Goal: Transaction & Acquisition: Download file/media

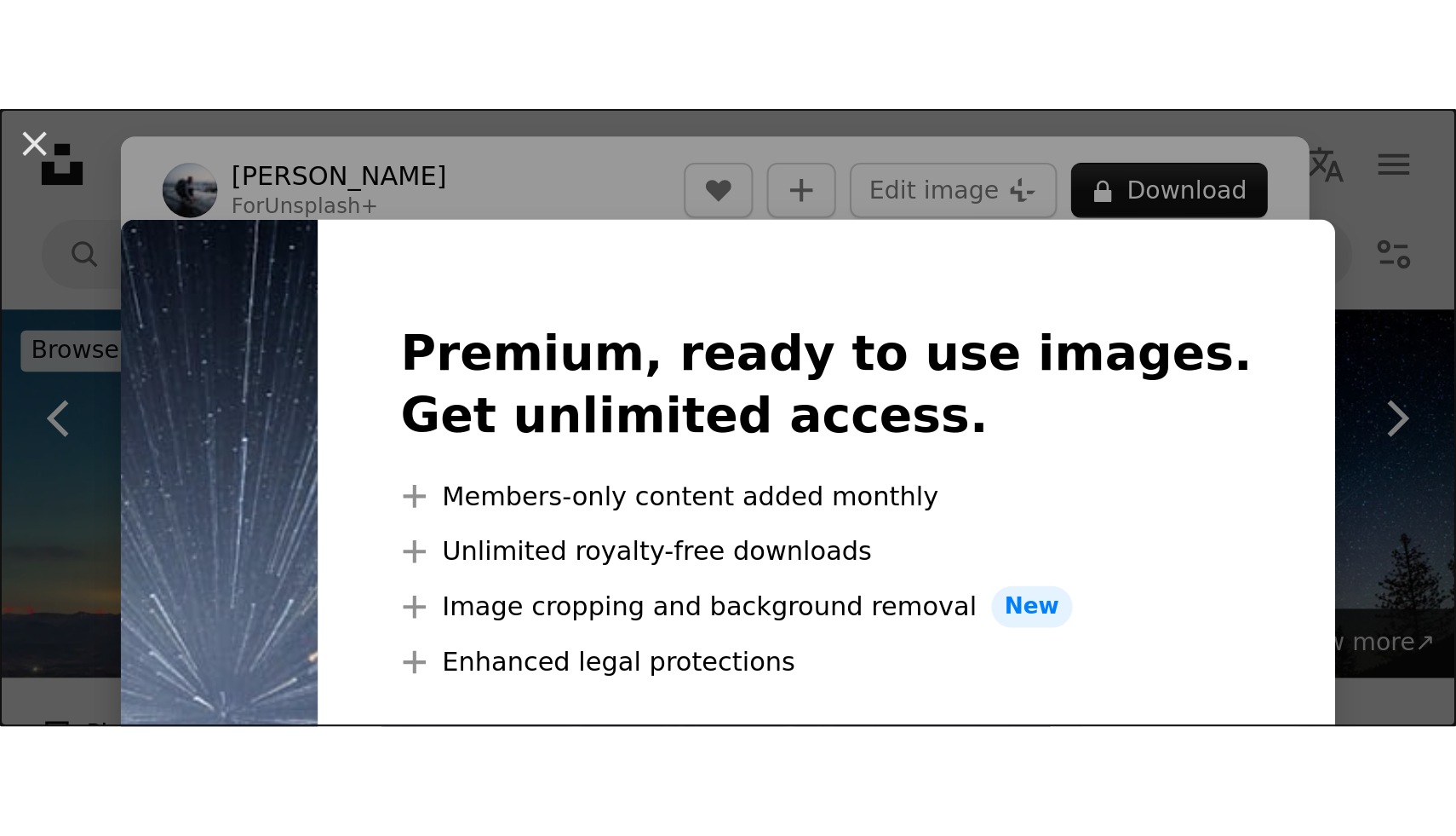
scroll to position [940, 0]
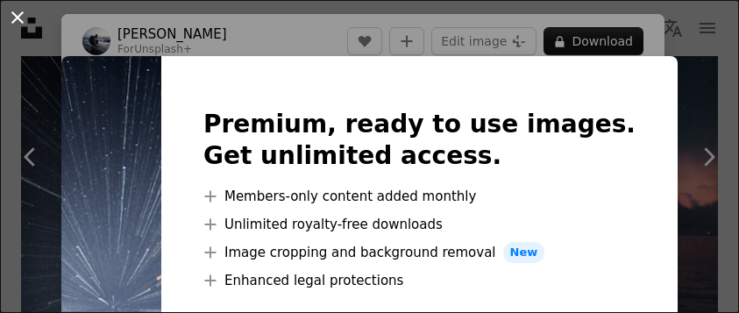
drag, startPoint x: 116, startPoint y: 105, endPoint x: 38, endPoint y: 29, distance: 109.1
click at [116, 104] on img at bounding box center [111, 308] width 100 height 505
click at [18, 12] on button "An X shape" at bounding box center [17, 17] width 21 height 21
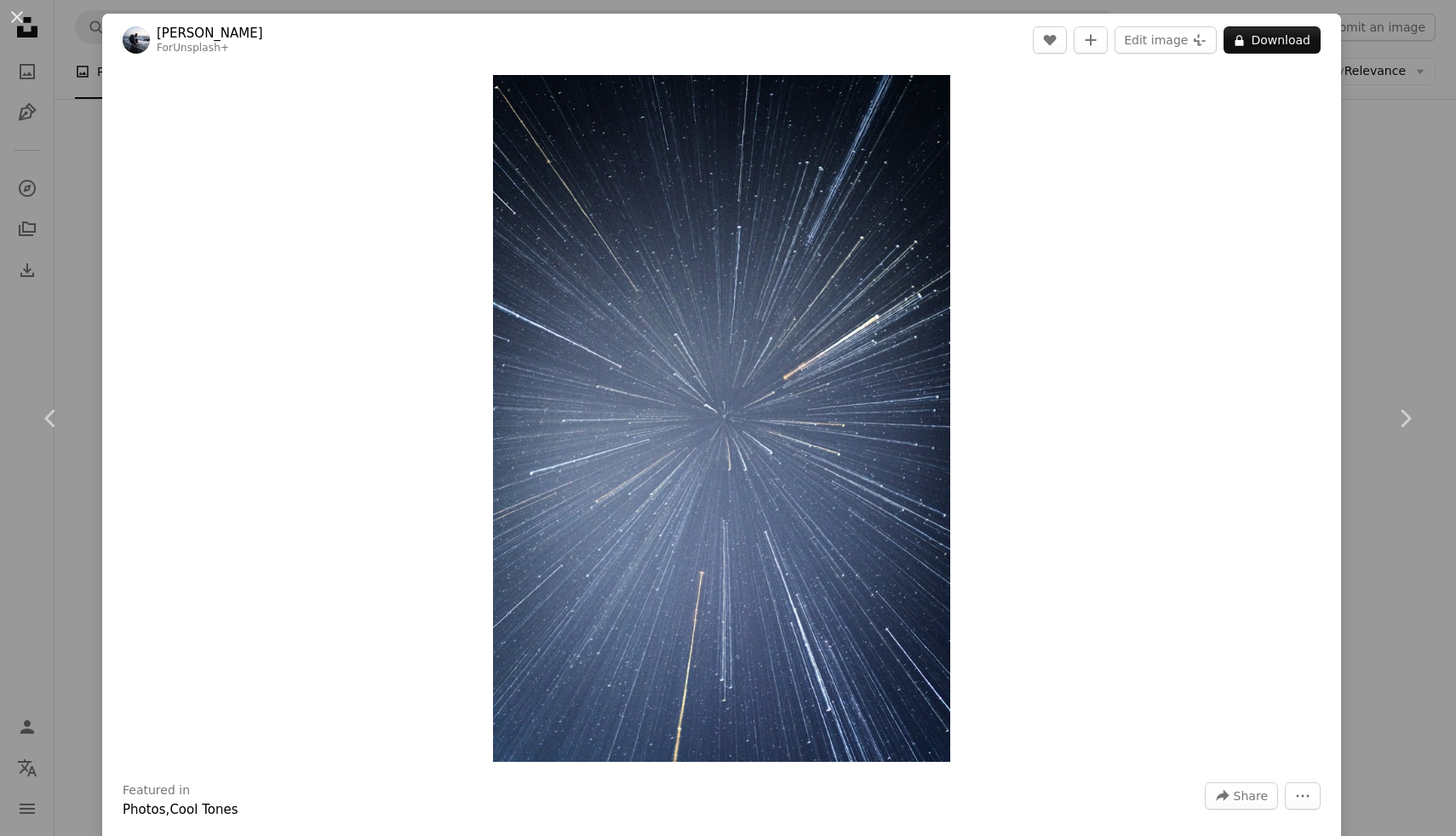
click at [74, 167] on div "An X shape Chevron left Chevron right [PERSON_NAME] For Unsplash+ A heart A plu…" at bounding box center [728, 418] width 1456 height 836
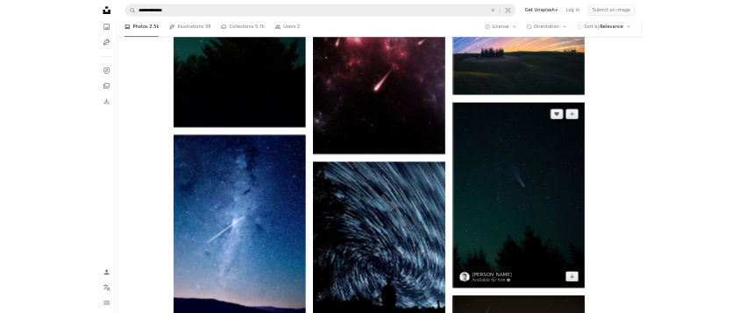
scroll to position [1787, 0]
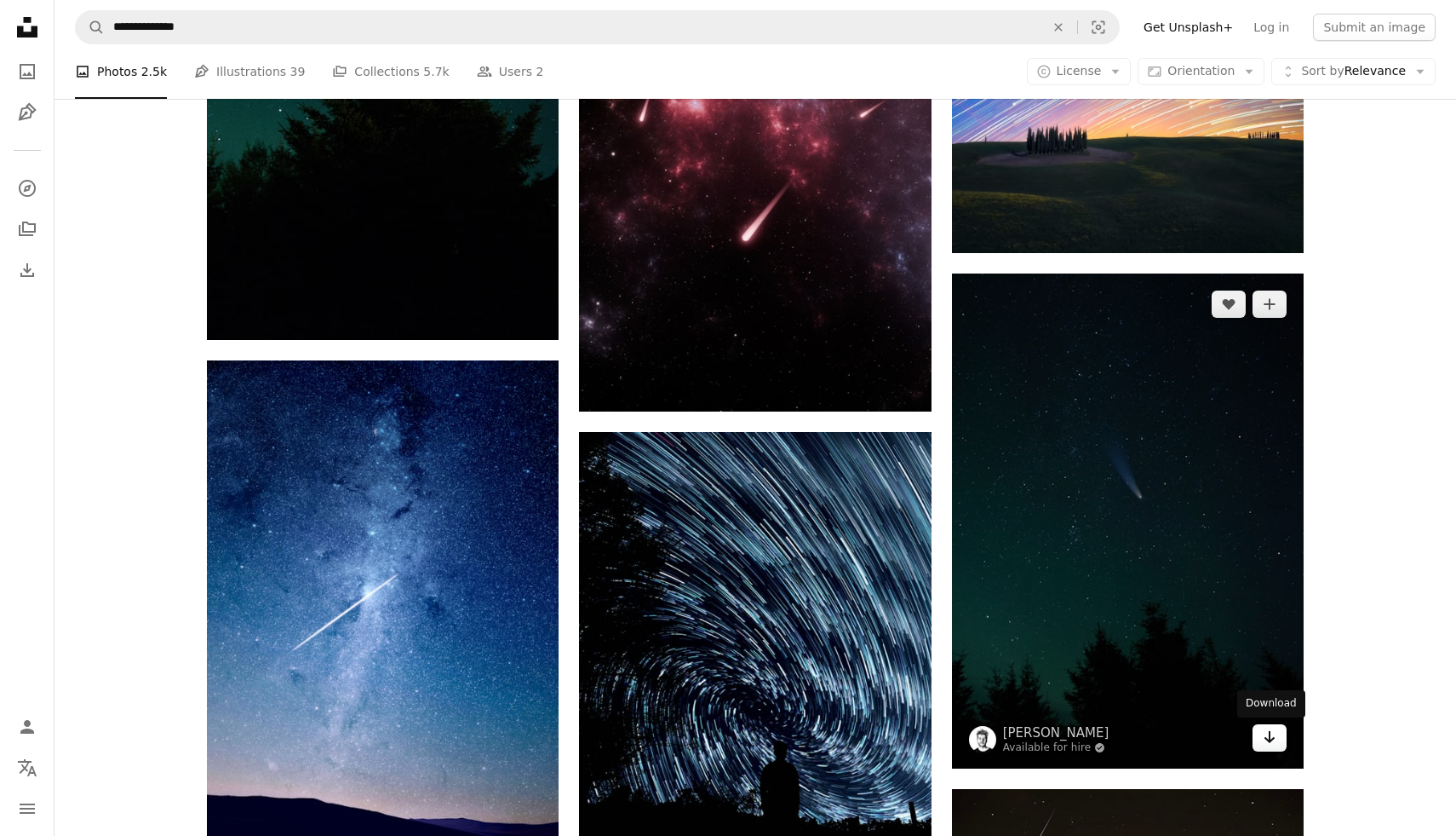
click at [717, 303] on icon "Arrow pointing down" at bounding box center [1270, 736] width 14 height 20
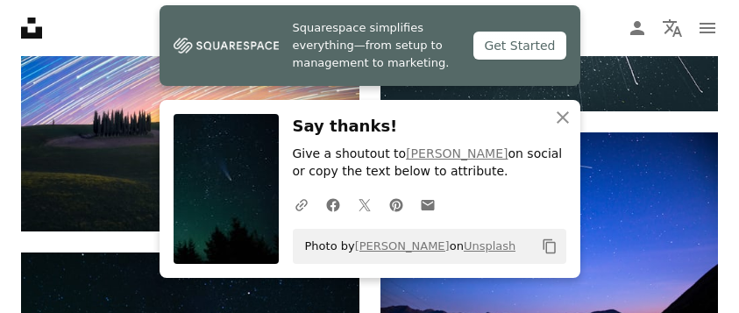
click at [428, 122] on h3 "Say thanks!" at bounding box center [429, 126] width 273 height 25
